Goal: Navigation & Orientation: Find specific page/section

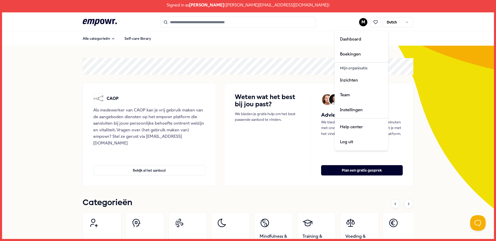
click at [361, 21] on html "Signed in as [PERSON_NAME] ( [PERSON_NAME][EMAIL_ADDRESS][DOMAIN_NAME] ) .empow…" at bounding box center [248, 120] width 496 height 241
click at [354, 82] on div "Inzichten" at bounding box center [361, 80] width 51 height 15
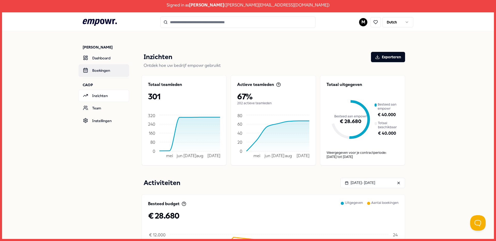
click at [95, 73] on link "Boekingen" at bounding box center [104, 70] width 51 height 12
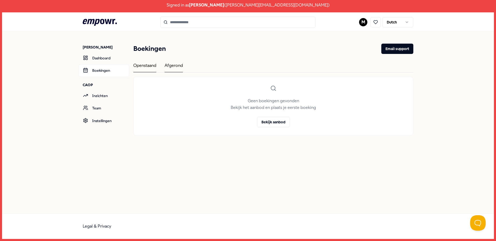
click at [179, 69] on div "Afgerond" at bounding box center [174, 67] width 18 height 10
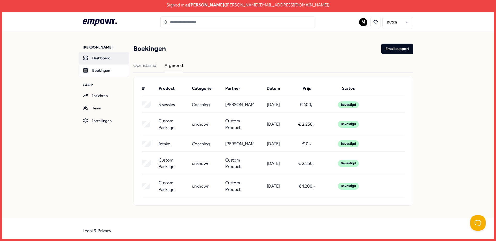
click at [111, 53] on link "Dashboard" at bounding box center [104, 58] width 51 height 12
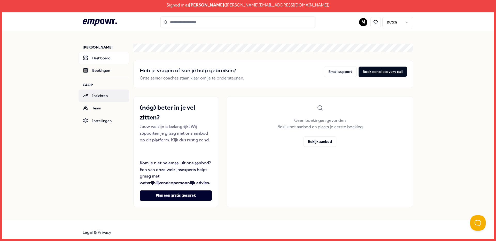
click at [100, 98] on link "Inzichten" at bounding box center [104, 96] width 51 height 12
